Goal: Task Accomplishment & Management: Manage account settings

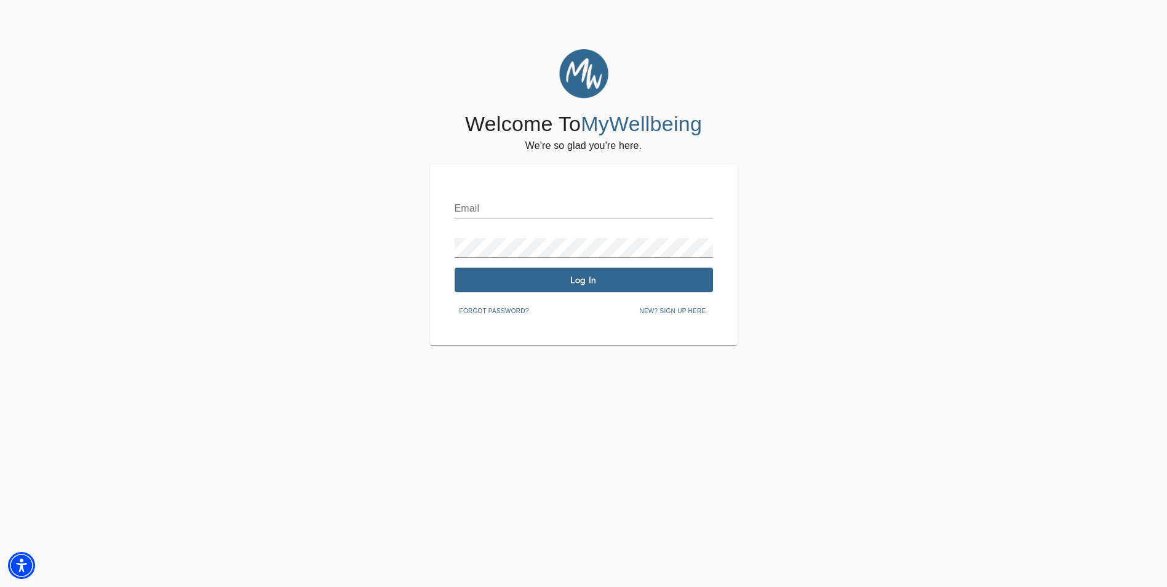
click at [470, 201] on input "text" at bounding box center [584, 209] width 258 height 20
type input "[EMAIL_ADDRESS][DOMAIN_NAME]"
click at [523, 277] on span "Log In" at bounding box center [584, 280] width 249 height 12
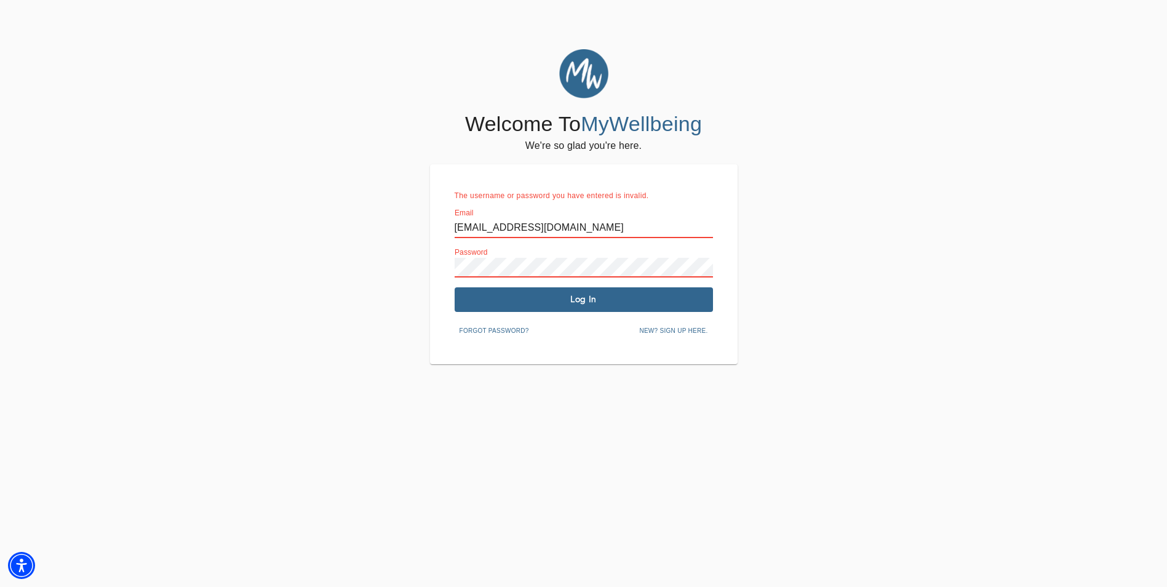
click at [0, 239] on html "Welcome To MyWellbeing We're so glad you're here. The username or password you …" at bounding box center [583, 293] width 1167 height 587
click at [485, 327] on span "Forgot password?" at bounding box center [495, 330] width 70 height 11
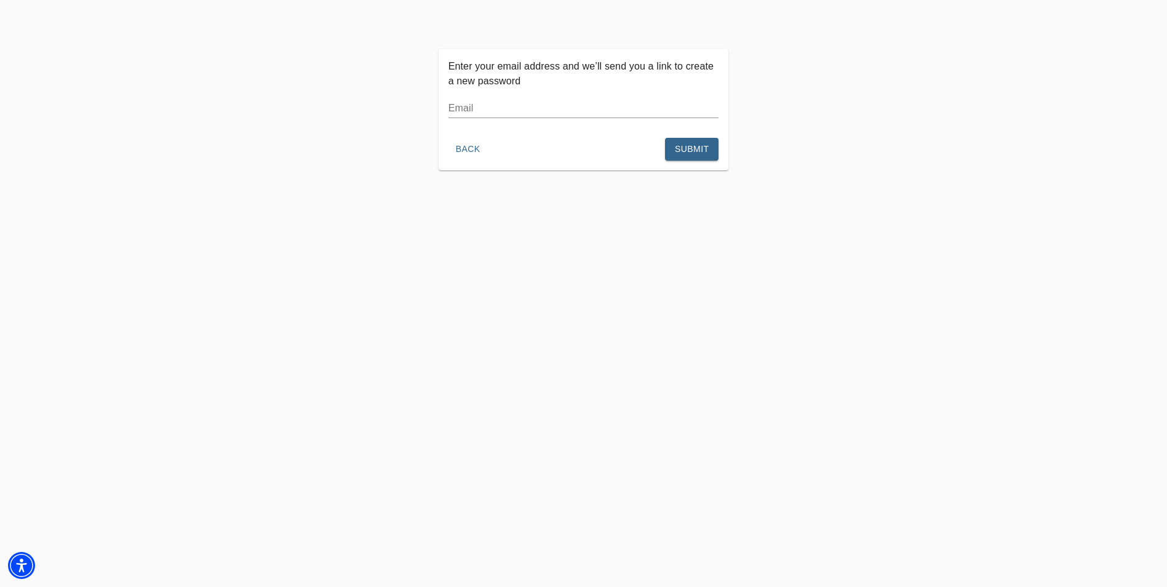
click at [529, 90] on div "Email" at bounding box center [584, 104] width 271 height 30
click at [517, 97] on div "Email" at bounding box center [584, 104] width 271 height 30
click at [513, 100] on input "text" at bounding box center [584, 108] width 271 height 20
type input "[EMAIL_ADDRESS][DOMAIN_NAME]"
click at [706, 153] on span "Submit" at bounding box center [692, 149] width 34 height 15
